Goal: Task Accomplishment & Management: Complete application form

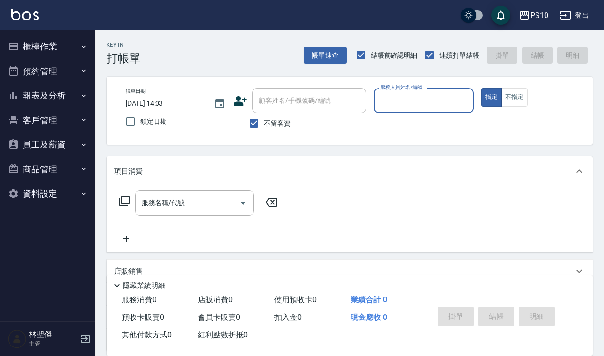
click at [57, 97] on button "報表及分析" at bounding box center [47, 95] width 87 height 25
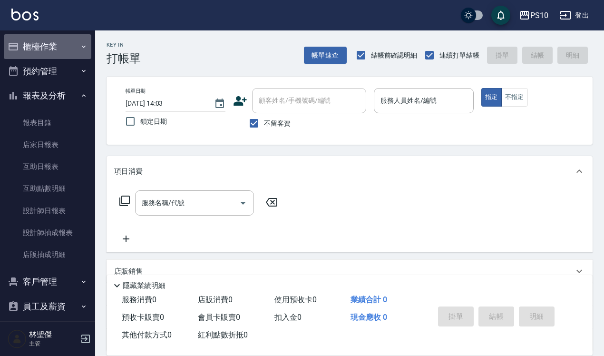
click at [70, 44] on button "櫃檯作業" at bounding box center [47, 46] width 87 height 25
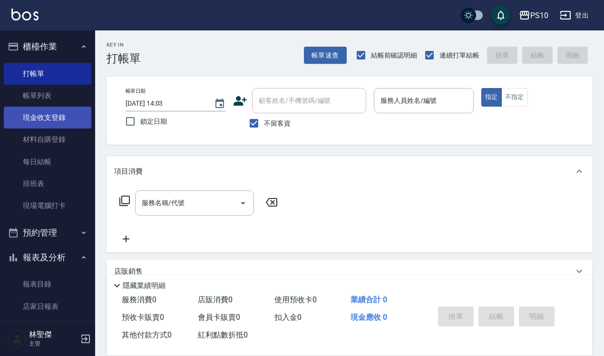
click at [74, 119] on link "現金收支登錄" at bounding box center [47, 117] width 87 height 22
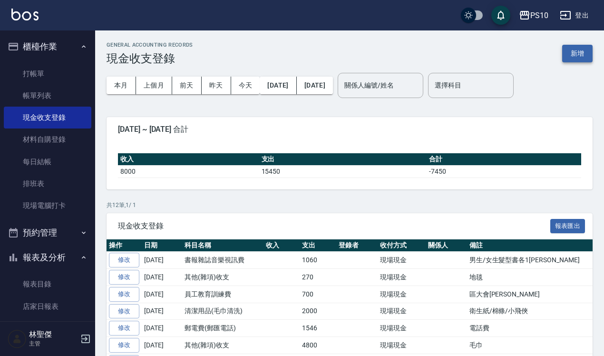
click at [585, 52] on button "新增" at bounding box center [577, 54] width 30 height 18
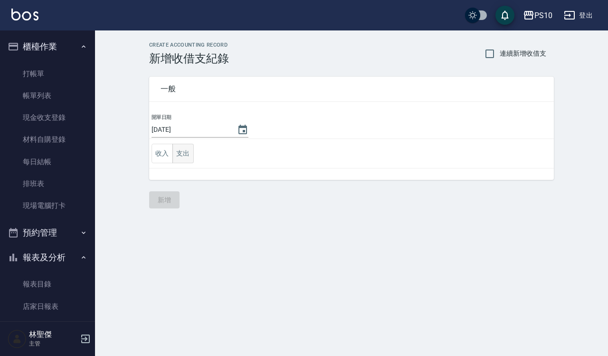
click at [183, 158] on button "支出" at bounding box center [183, 153] width 21 height 19
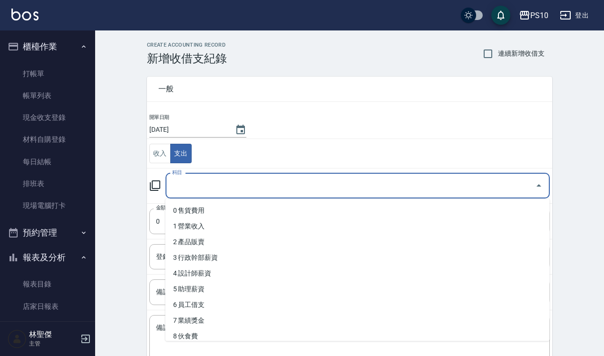
click at [195, 181] on input "科目" at bounding box center [350, 185] width 361 height 17
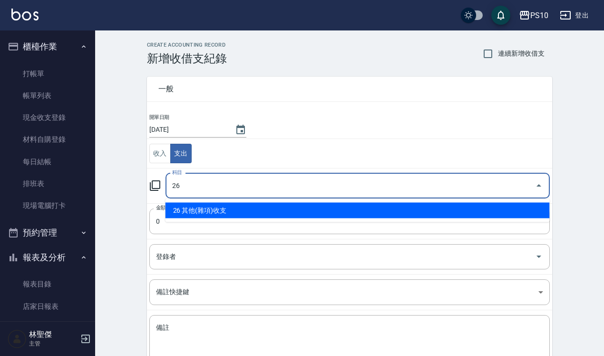
click at [199, 205] on li "26 其他(雜項)收支" at bounding box center [357, 211] width 384 height 16
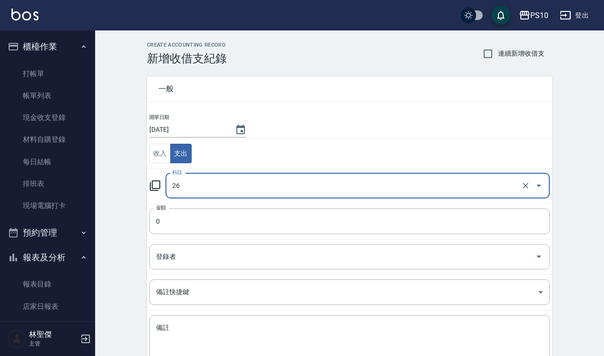
type input "26 其他(雜項)收支"
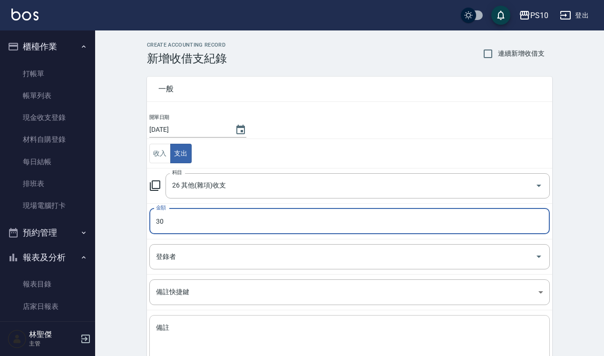
type input "30"
click at [208, 330] on textarea "備註" at bounding box center [349, 339] width 387 height 32
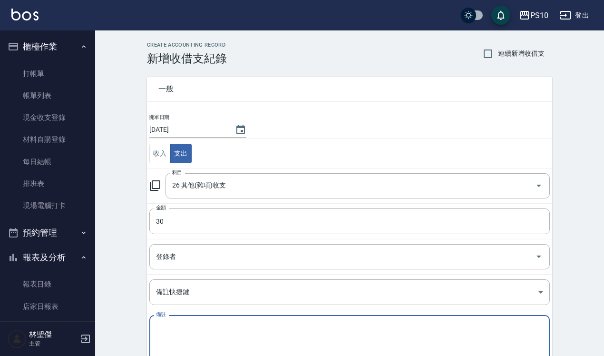
type textarea "c"
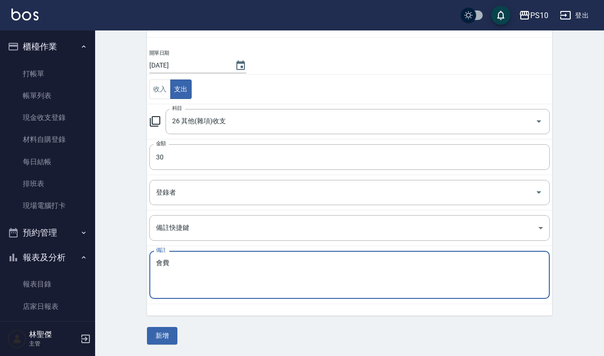
scroll to position [65, 0]
type textarea "會費"
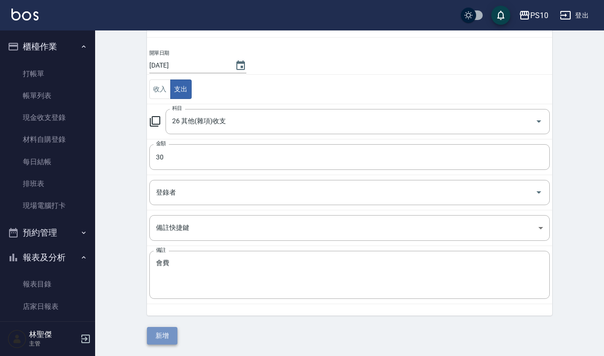
click at [163, 336] on button "新增" at bounding box center [162, 336] width 30 height 18
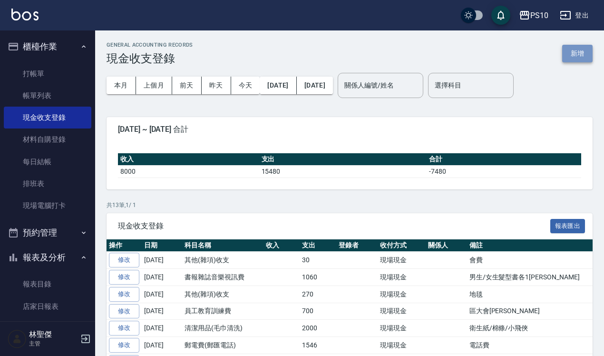
click at [581, 58] on button "新增" at bounding box center [577, 54] width 30 height 18
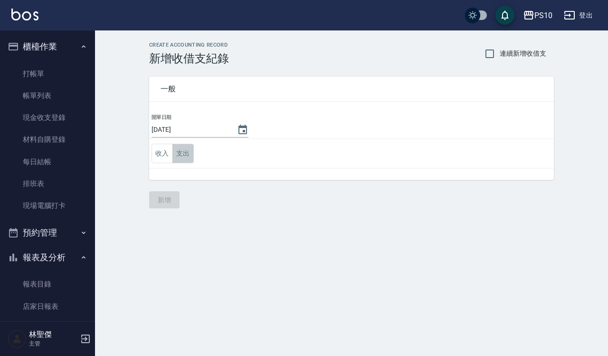
click at [190, 154] on button "支出" at bounding box center [183, 153] width 21 height 19
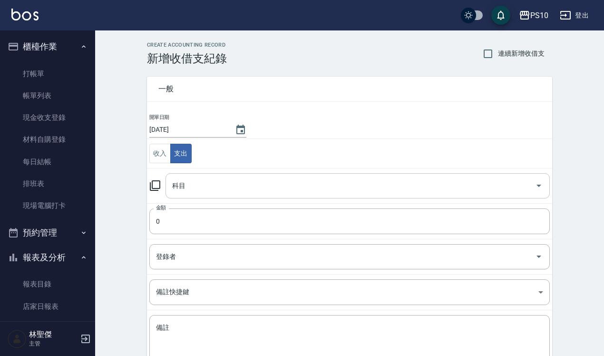
click at [214, 191] on input "科目" at bounding box center [350, 185] width 361 height 17
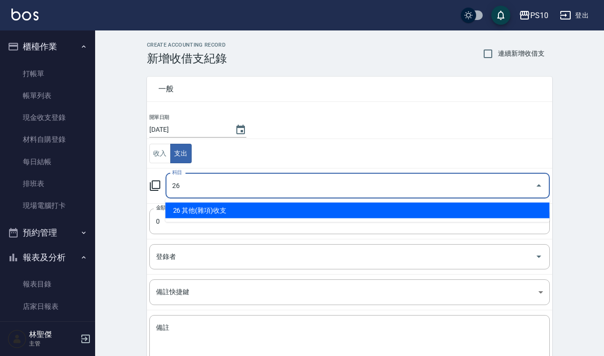
click at [210, 207] on li "26 其他(雜項)收支" at bounding box center [357, 211] width 384 height 16
type input "26 其他(雜項)收支"
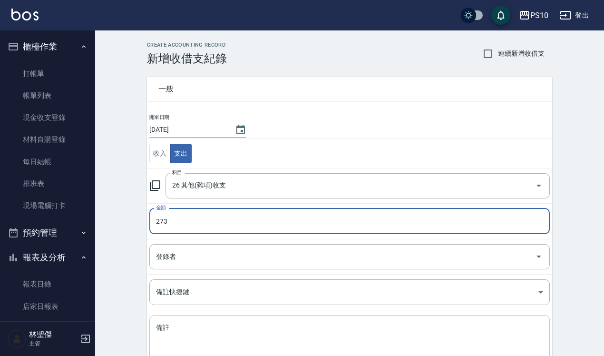
type input "273"
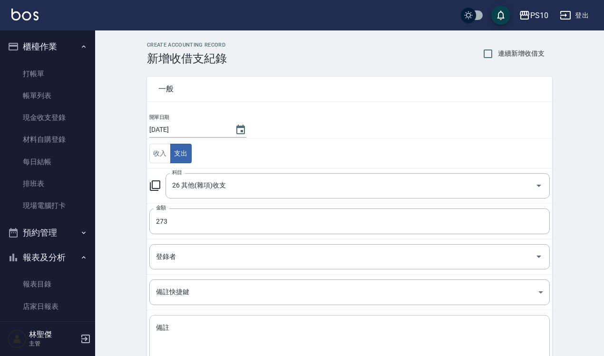
click at [193, 321] on div "x 備註" at bounding box center [349, 339] width 400 height 48
type textarea "j"
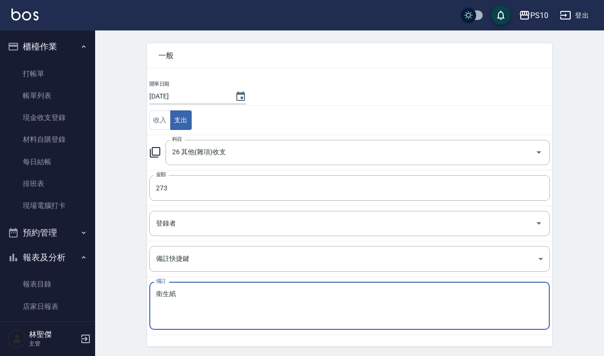
scroll to position [65, 0]
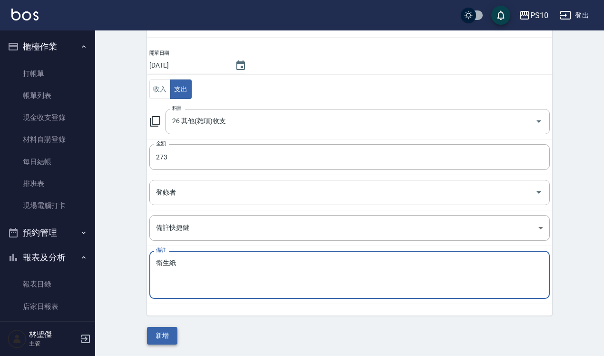
type textarea "衛生紙"
click at [159, 328] on button "新增" at bounding box center [162, 336] width 30 height 18
